Goal: Task Accomplishment & Management: Manage account settings

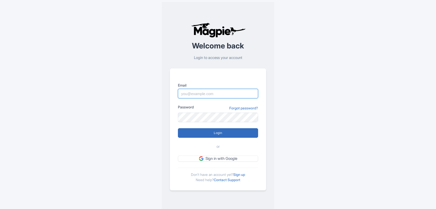
type input "info@tomis.tech"
click at [215, 134] on input "Login" at bounding box center [218, 133] width 80 height 10
type input "Logging in..."
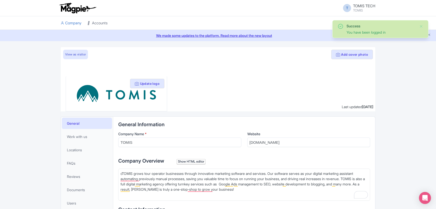
click at [96, 25] on link "Accounts" at bounding box center [97, 23] width 20 height 14
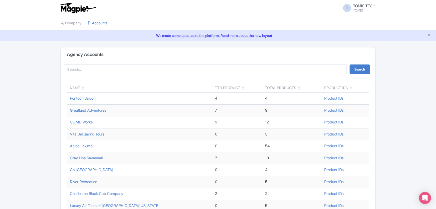
click at [82, 89] on icon at bounding box center [83, 89] width 2 height 4
click at [84, 87] on icon at bounding box center [83, 89] width 2 height 4
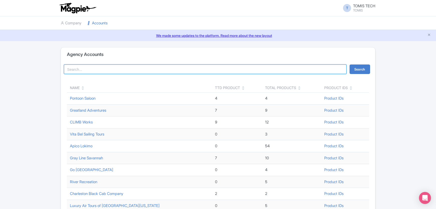
click at [104, 68] on input "search" at bounding box center [205, 69] width 283 height 10
type input "[GEOGRAPHIC_DATA]"
click at [350, 64] on button "Search" at bounding box center [360, 69] width 21 height 10
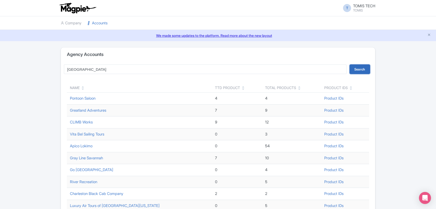
click at [357, 69] on button "Search" at bounding box center [360, 69] width 21 height 10
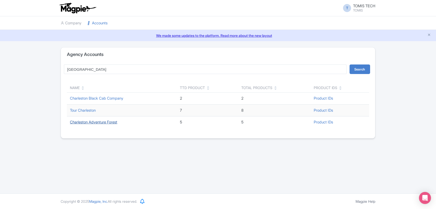
click at [108, 123] on link "Charleston Adventure Forest" at bounding box center [93, 122] width 47 height 5
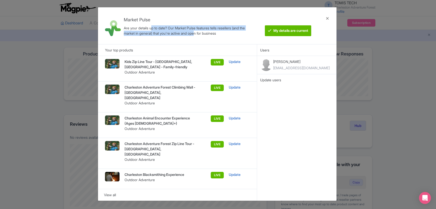
drag, startPoint x: 150, startPoint y: 30, endPoint x: 207, endPoint y: 35, distance: 57.3
click at [196, 35] on div "Are your details up to date? Our Market Pulse features tells resellers (and the…" at bounding box center [189, 30] width 131 height 11
drag, startPoint x: 207, startPoint y: 35, endPoint x: 231, endPoint y: 36, distance: 23.6
click at [231, 36] on div "Are your details up to date? Our Market Pulse features tells resellers (and the…" at bounding box center [189, 30] width 131 height 11
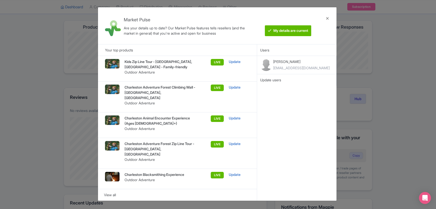
scroll to position [27, 0]
click at [329, 18] on div at bounding box center [327, 25] width 12 height 29
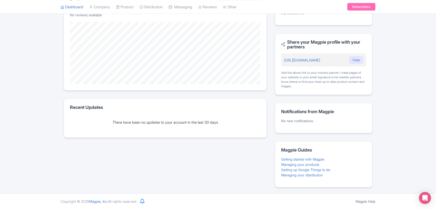
scroll to position [0, 0]
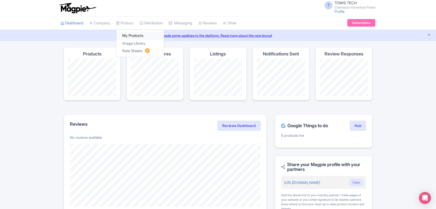
click at [131, 34] on link "My Products" at bounding box center [140, 36] width 48 height 8
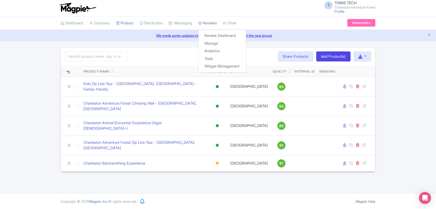
click at [216, 24] on link "Reviews" at bounding box center [207, 23] width 19 height 14
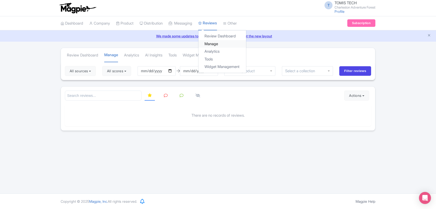
click at [219, 43] on link "Manage" at bounding box center [222, 44] width 48 height 8
click at [222, 37] on link "Review Dashboard" at bounding box center [222, 36] width 48 height 8
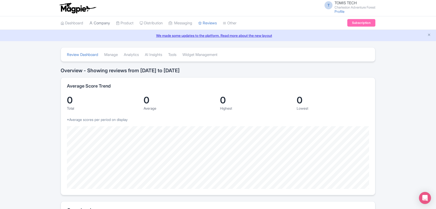
click at [104, 25] on link "Company" at bounding box center [99, 23] width 21 height 14
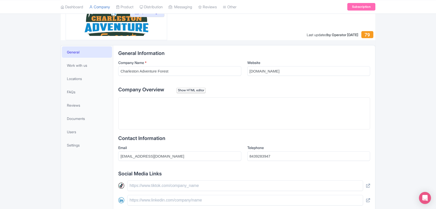
scroll to position [63, 0]
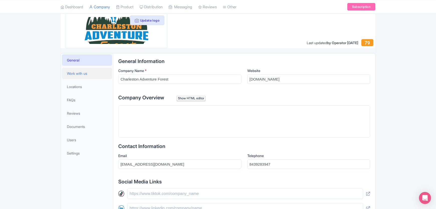
click at [81, 71] on span "Work with us" at bounding box center [77, 73] width 20 height 5
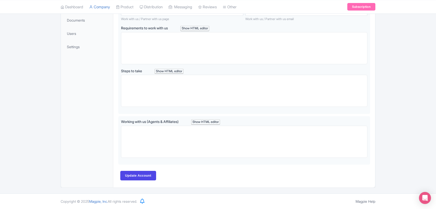
scroll to position [66, 0]
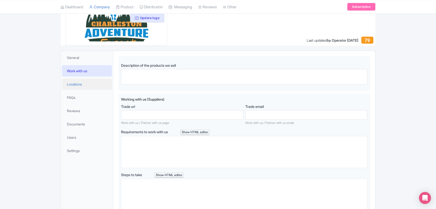
click at [85, 81] on link "Locations" at bounding box center [87, 83] width 50 height 11
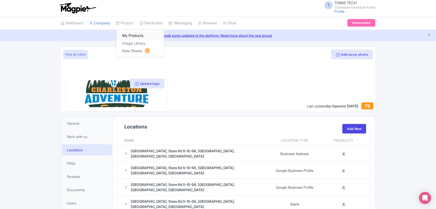
click at [132, 33] on link "My Products" at bounding box center [140, 36] width 48 height 8
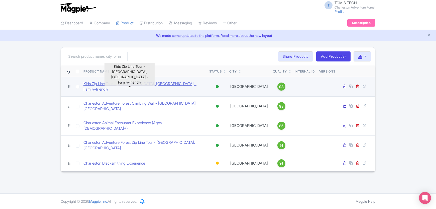
click at [127, 86] on link "Kids Zip Line Tour - [GEOGRAPHIC_DATA], [GEOGRAPHIC_DATA] - Family-friendly" at bounding box center [144, 86] width 122 height 11
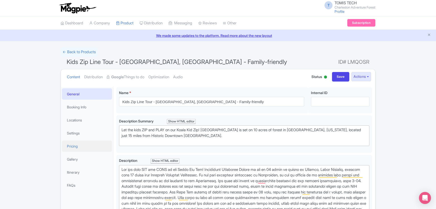
click at [72, 144] on link "Pricing" at bounding box center [87, 145] width 50 height 11
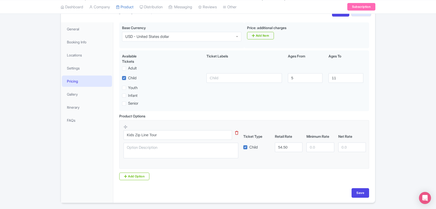
scroll to position [66, 0]
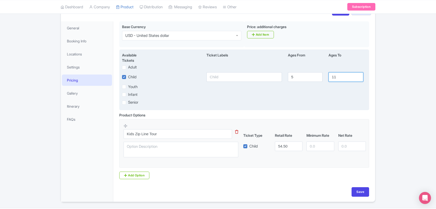
click at [349, 73] on input "11" at bounding box center [345, 77] width 35 height 10
click at [346, 77] on input "11" at bounding box center [345, 77] width 35 height 10
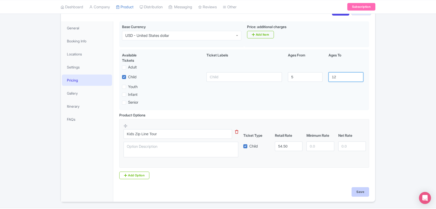
type input "12"
click at [358, 191] on input "Save" at bounding box center [361, 192] width 18 height 10
type input "Saving..."
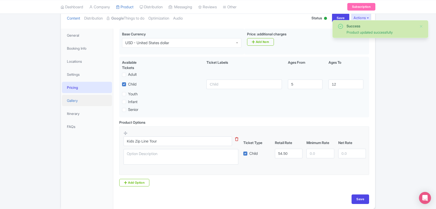
scroll to position [54, 0]
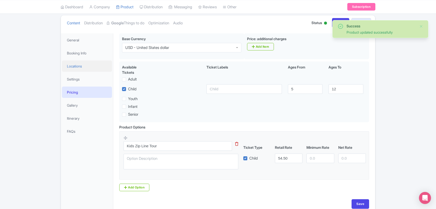
click at [80, 67] on link "Locations" at bounding box center [87, 65] width 50 height 11
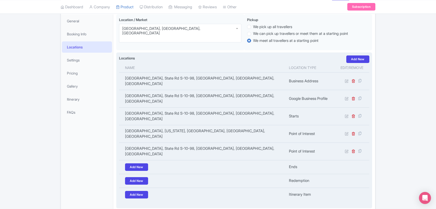
scroll to position [58, 0]
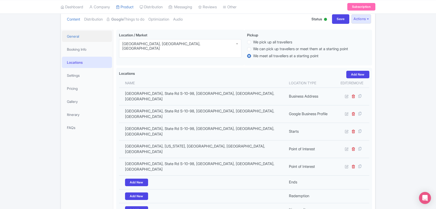
click at [82, 40] on link "General" at bounding box center [87, 36] width 50 height 11
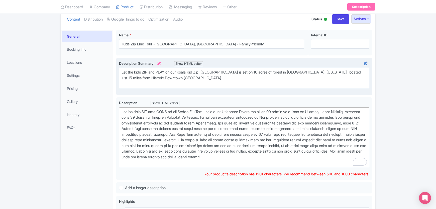
click at [180, 78] on div "Let the kids ZIP and PLAY on our Koala Kid Zip! Charleston Adventure Forest is …" at bounding box center [244, 77] width 245 height 17
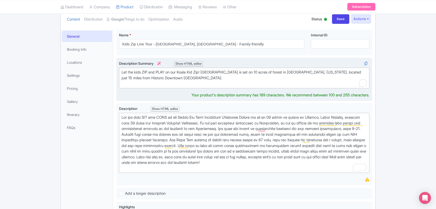
scroll to position [63, 0]
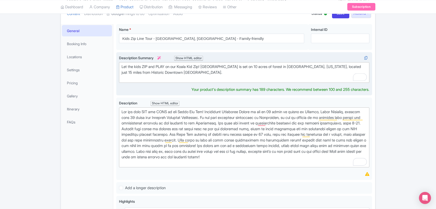
click at [237, 76] on div "Let the kids ZIP and PLAY on our Koala Kid Zip! Charleston Adventure Forest is …" at bounding box center [244, 72] width 245 height 17
click at [238, 76] on div "Let the kids ZIP and PLAY on our Koala Kid Zip! Charleston Adventure Forest is …" at bounding box center [244, 72] width 245 height 17
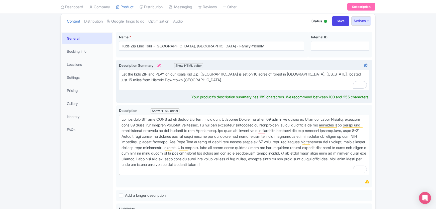
scroll to position [55, 0]
click at [203, 74] on div "Let the kids ZIP and PLAY on our Koala Kid Zip! Charleston Adventure Forest is …" at bounding box center [244, 80] width 245 height 17
click at [246, 83] on div "Let the kids ZIP and PLAY on our Koala Kid Zip Course! Charleston Adventure For…" at bounding box center [244, 80] width 245 height 17
type trix-editor "<div>Let the kids ZIP and PLAY on our Koala Kid Zip Course! Charleston Adventur…"
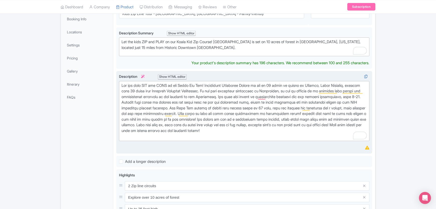
scroll to position [82, 0]
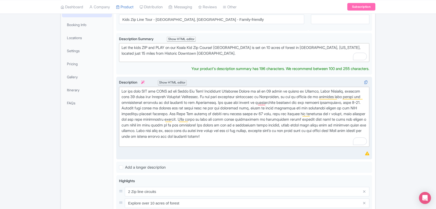
click at [238, 93] on div "To enrich screen reader interactions, please activate Accessibility in Grammarl…" at bounding box center [244, 116] width 245 height 56
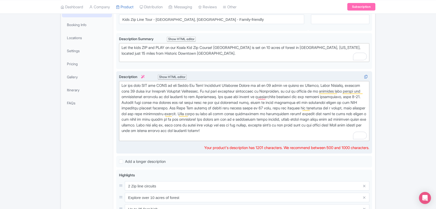
click at [236, 104] on div at bounding box center [244, 111] width 245 height 56
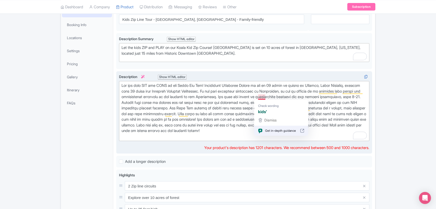
click at [334, 105] on div at bounding box center [244, 111] width 245 height 56
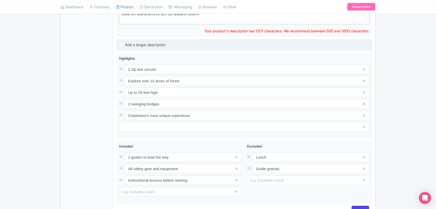
scroll to position [232, 0]
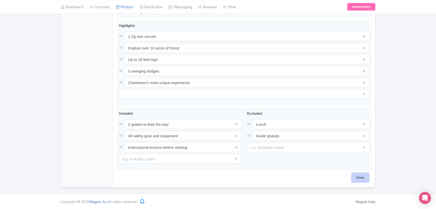
click at [359, 175] on input "Save" at bounding box center [361, 178] width 18 height 10
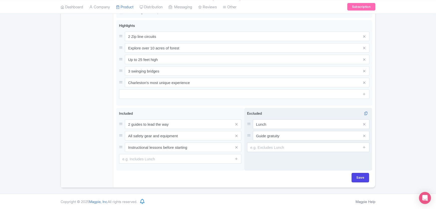
type input "Saving..."
